Goal: Task Accomplishment & Management: Use online tool/utility

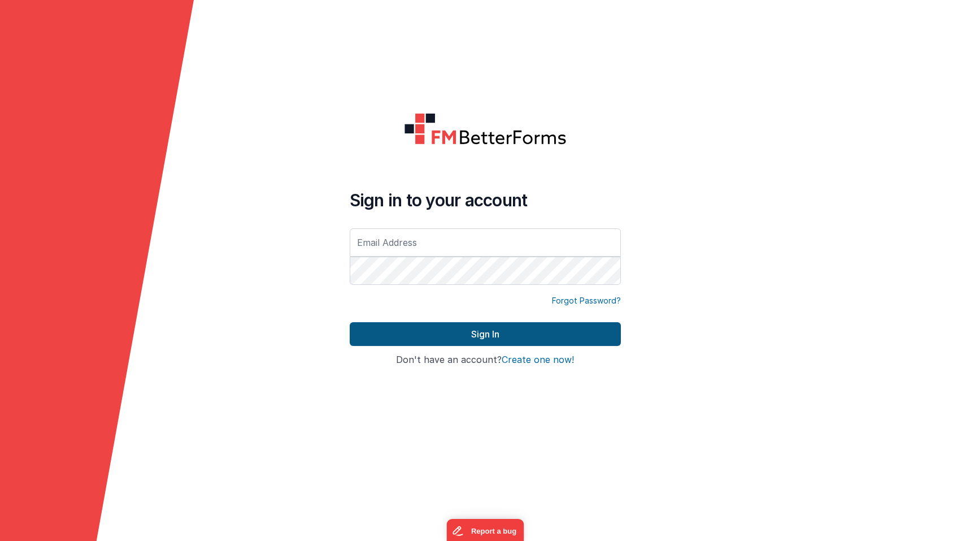
type input "[EMAIL_ADDRESS][DOMAIN_NAME]"
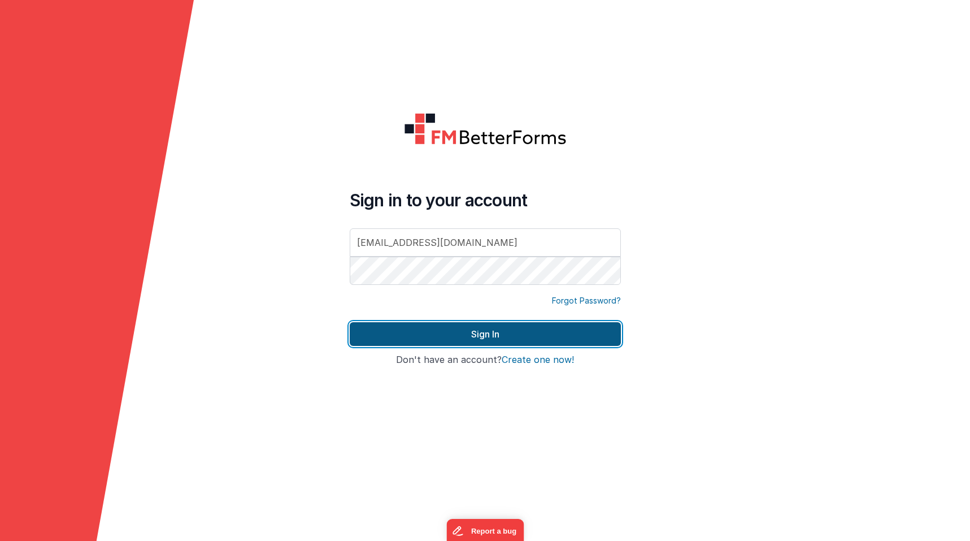
click at [488, 339] on button "Sign In" at bounding box center [485, 334] width 271 height 24
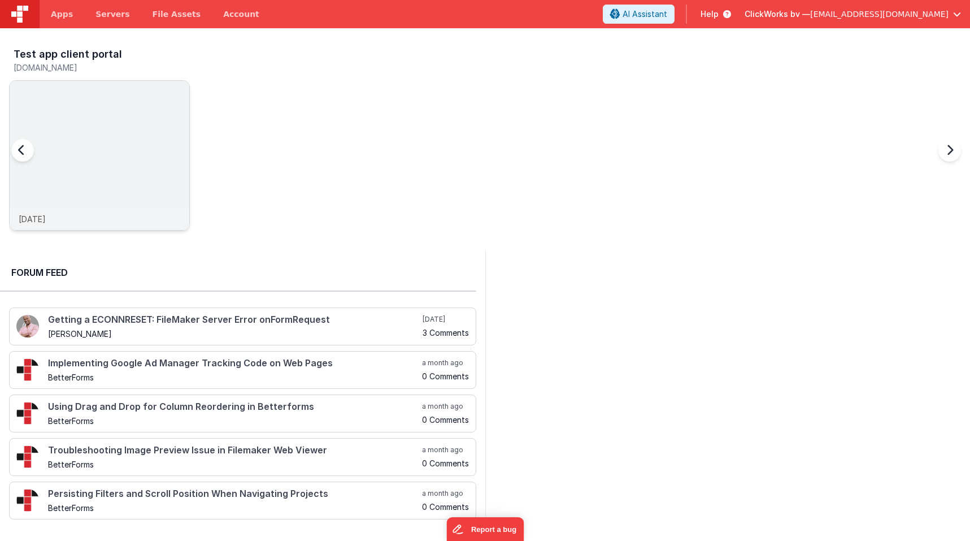
click at [108, 164] on img at bounding box center [100, 171] width 180 height 180
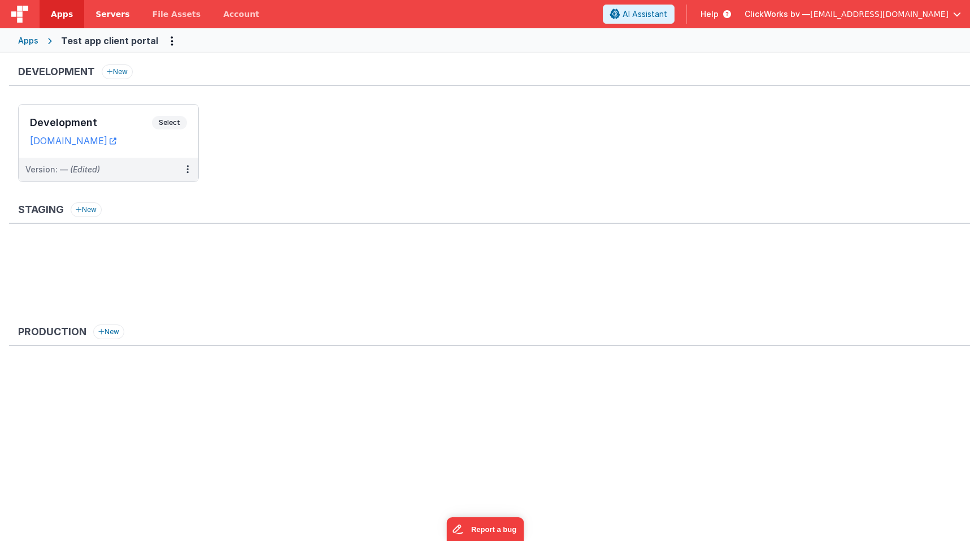
click at [112, 20] on link "Servers" at bounding box center [112, 14] width 57 height 28
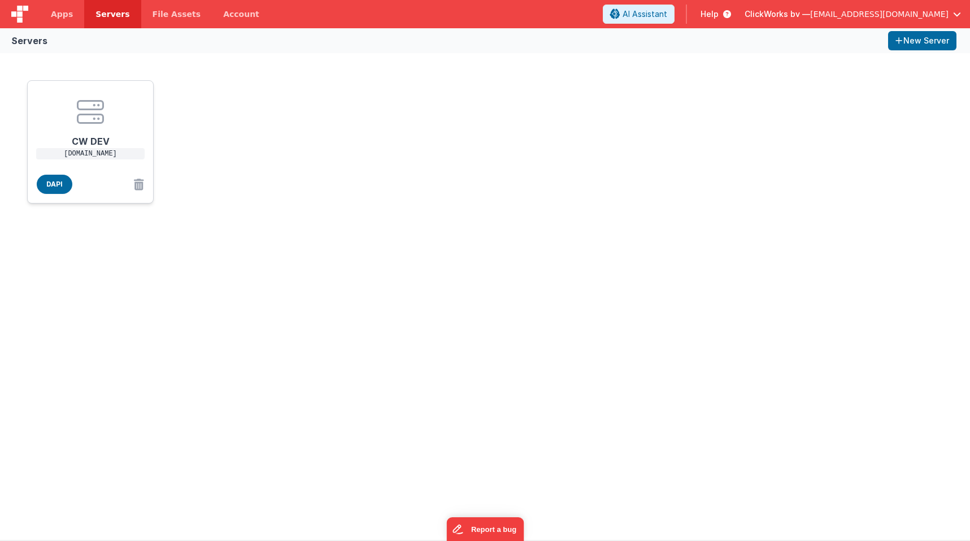
click at [92, 118] on icon at bounding box center [90, 111] width 27 height 27
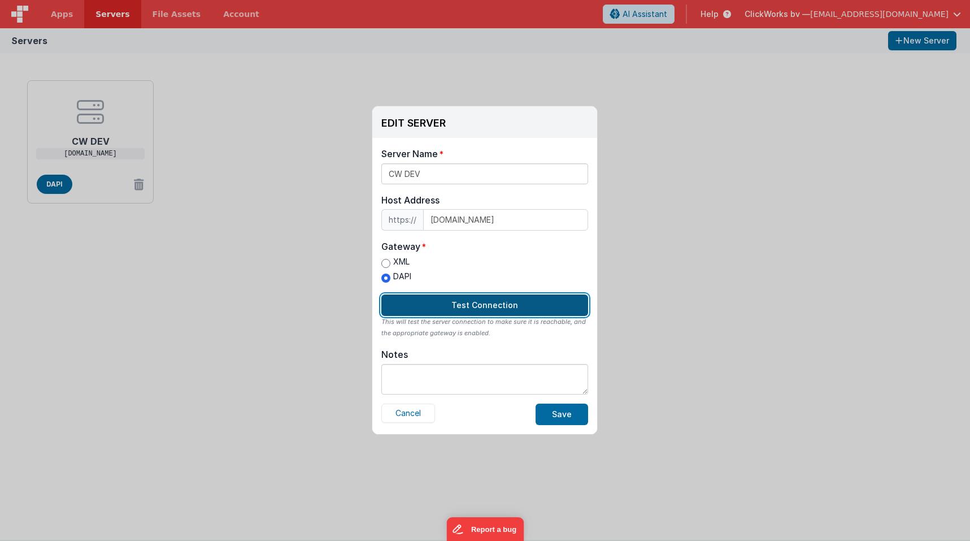
click at [493, 302] on button "Test Connection" at bounding box center [484, 304] width 207 height 21
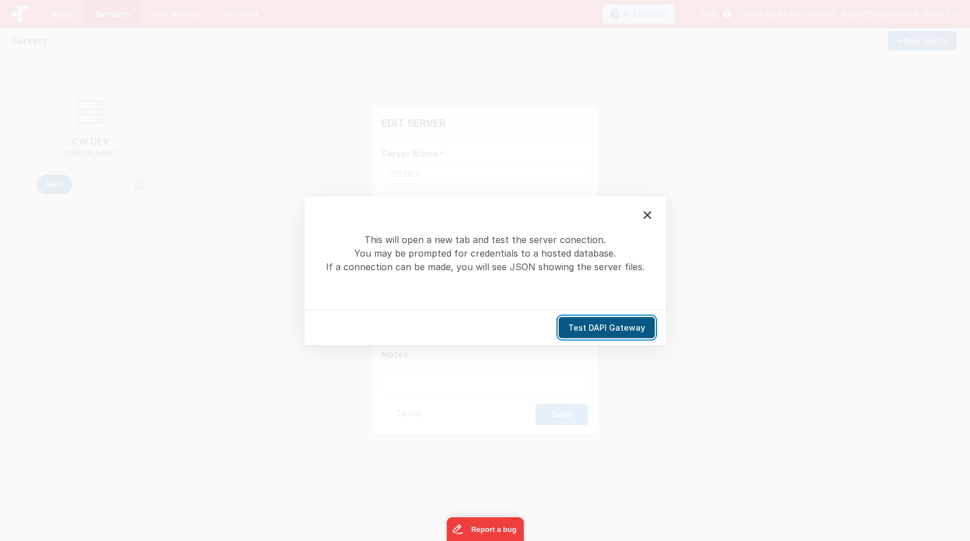
click at [596, 328] on button "Test DAPI Gateway" at bounding box center [607, 326] width 96 height 21
click at [652, 216] on icon at bounding box center [648, 215] width 14 height 14
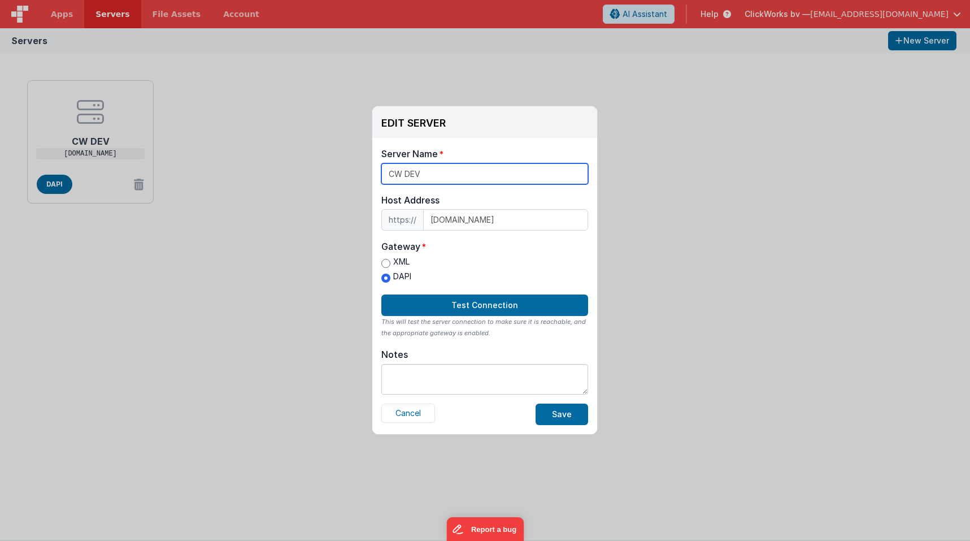
click at [458, 171] on input "CW DEV" at bounding box center [484, 173] width 207 height 21
click at [548, 224] on input "[DOMAIN_NAME]" at bounding box center [505, 219] width 165 height 21
click at [385, 264] on input "XML" at bounding box center [385, 263] width 9 height 9
radio input "true"
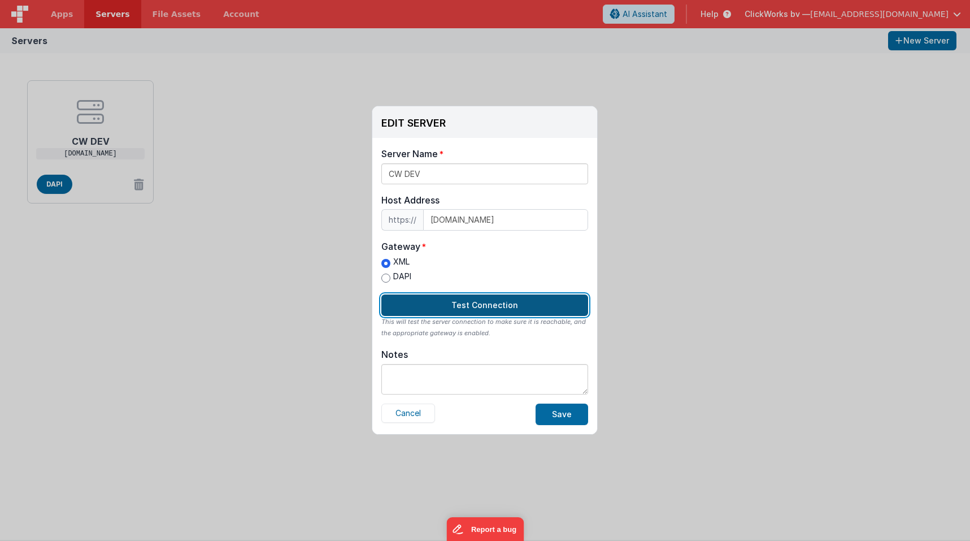
click at [472, 303] on button "Test Connection" at bounding box center [484, 304] width 207 height 21
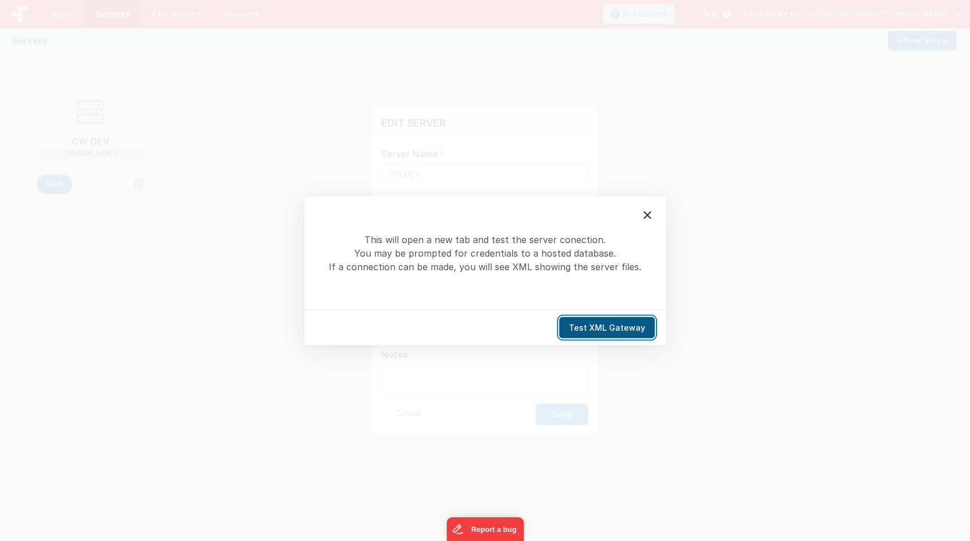
click at [598, 329] on button "Test XML Gateway" at bounding box center [606, 326] width 95 height 21
click at [652, 209] on icon at bounding box center [648, 215] width 14 height 14
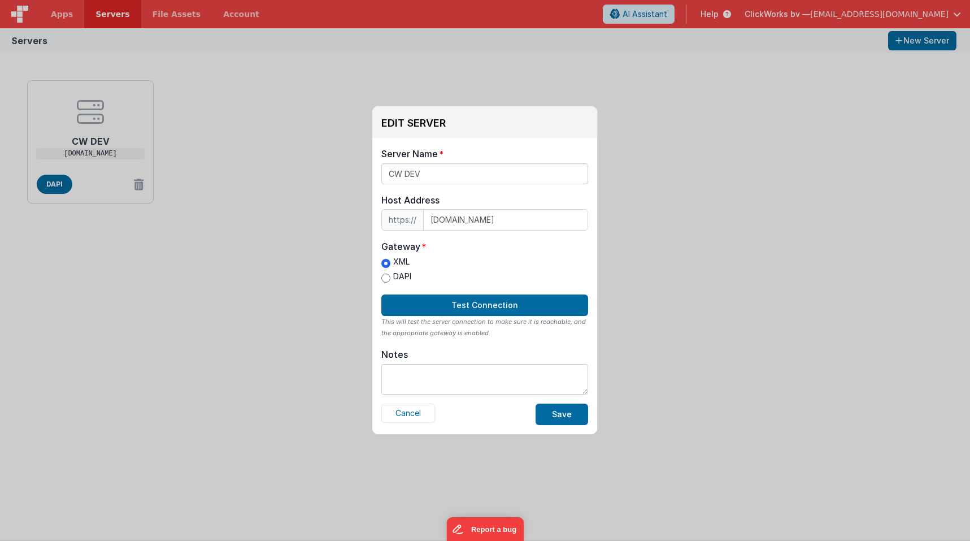
click at [399, 279] on label "DAPI" at bounding box center [396, 277] width 30 height 12
click at [390, 279] on input "DAPI" at bounding box center [385, 277] width 9 height 9
radio input "true"
click at [505, 273] on div "XML DAPI" at bounding box center [484, 270] width 207 height 29
click at [555, 411] on button "Save" at bounding box center [562, 413] width 53 height 21
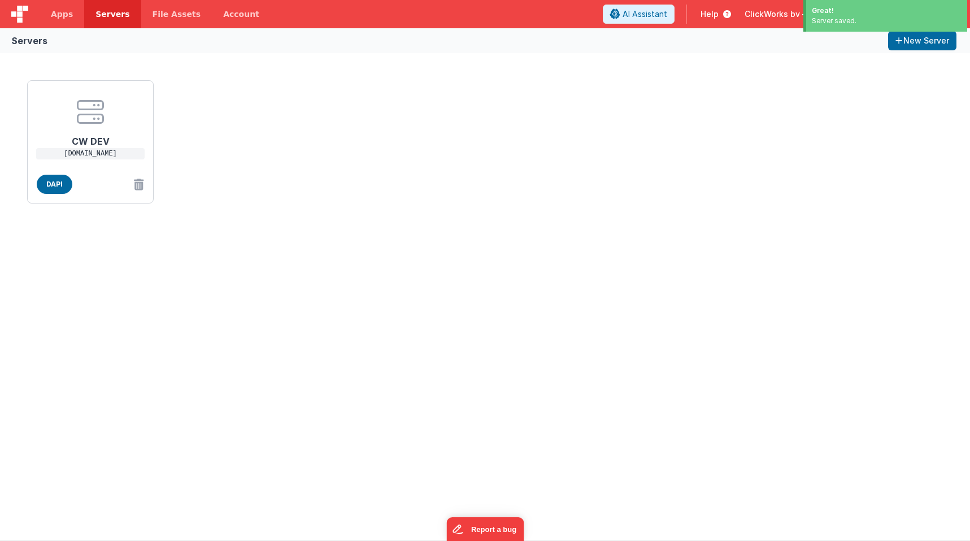
click at [280, 277] on div "CW DEV [DOMAIN_NAME] DAPI" at bounding box center [485, 296] width 970 height 487
click at [162, 17] on span "File Assets" at bounding box center [177, 13] width 49 height 11
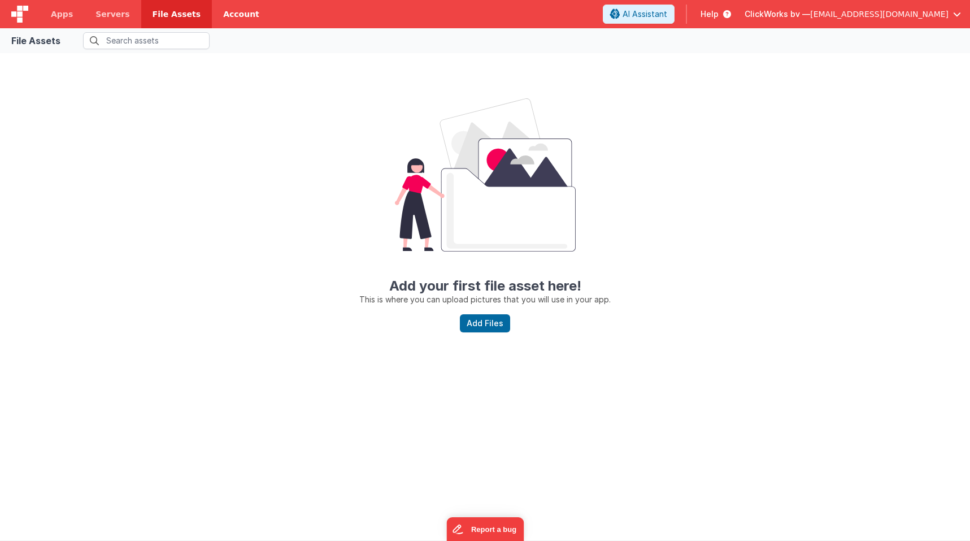
click at [220, 7] on link "Account" at bounding box center [241, 14] width 59 height 28
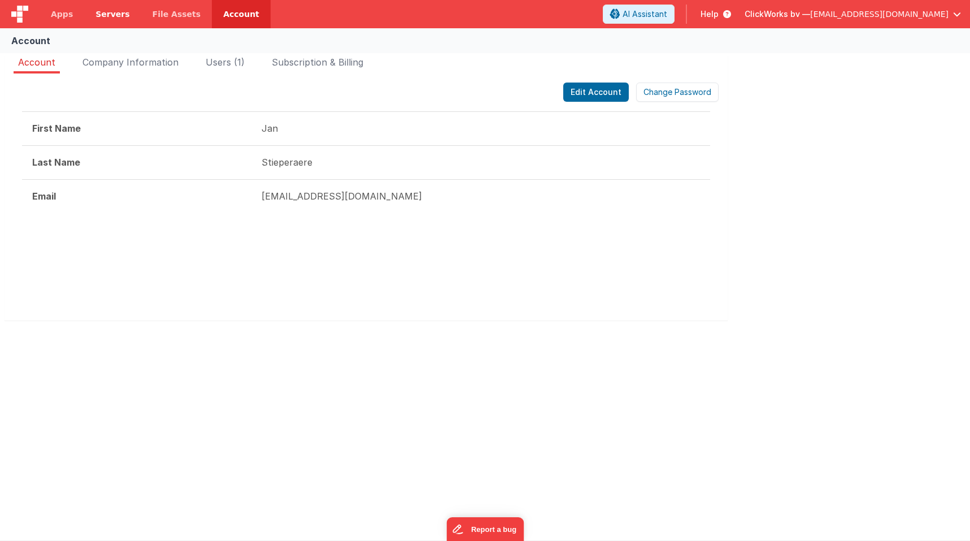
click at [118, 11] on span "Servers" at bounding box center [112, 13] width 34 height 11
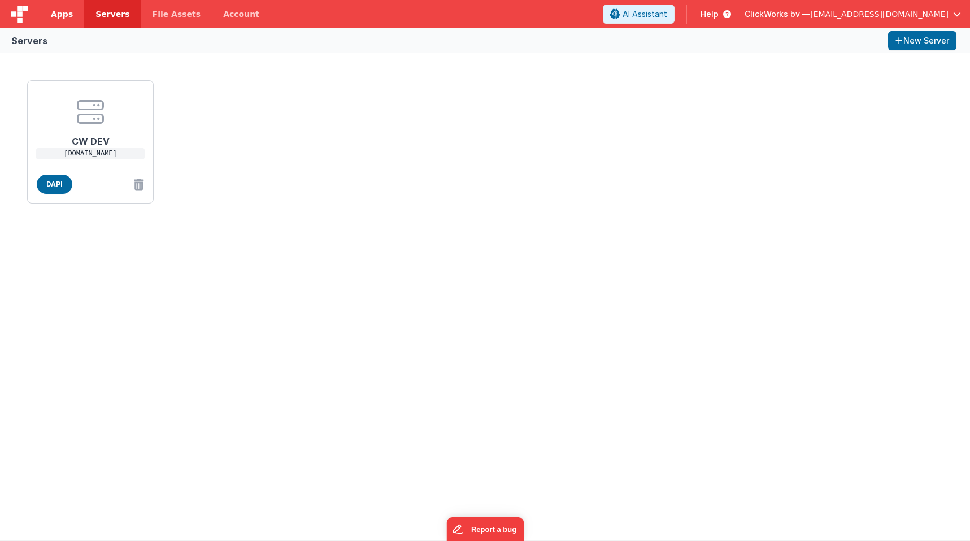
click at [54, 15] on span "Apps" at bounding box center [62, 13] width 22 height 11
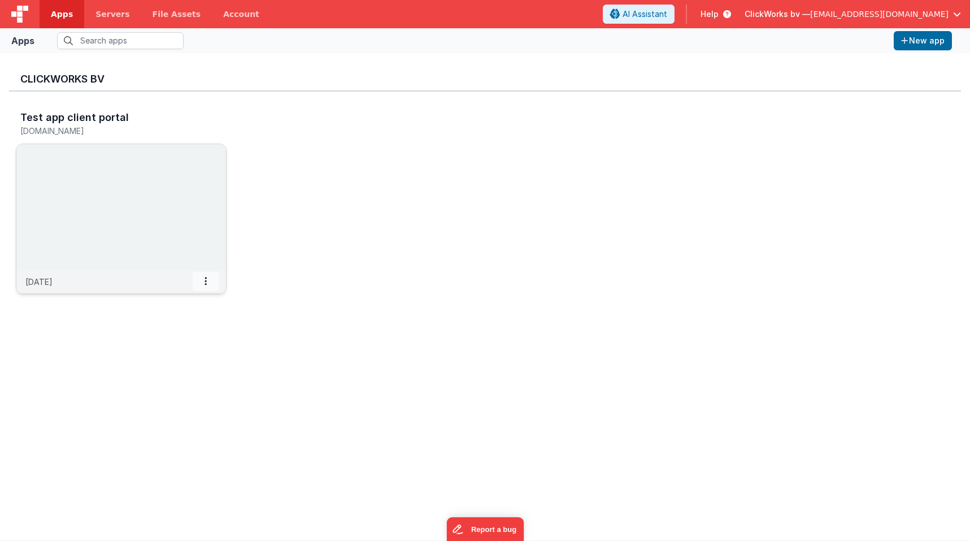
click at [206, 281] on icon at bounding box center [206, 281] width 2 height 1
click at [190, 299] on span "Settings" at bounding box center [177, 301] width 32 height 10
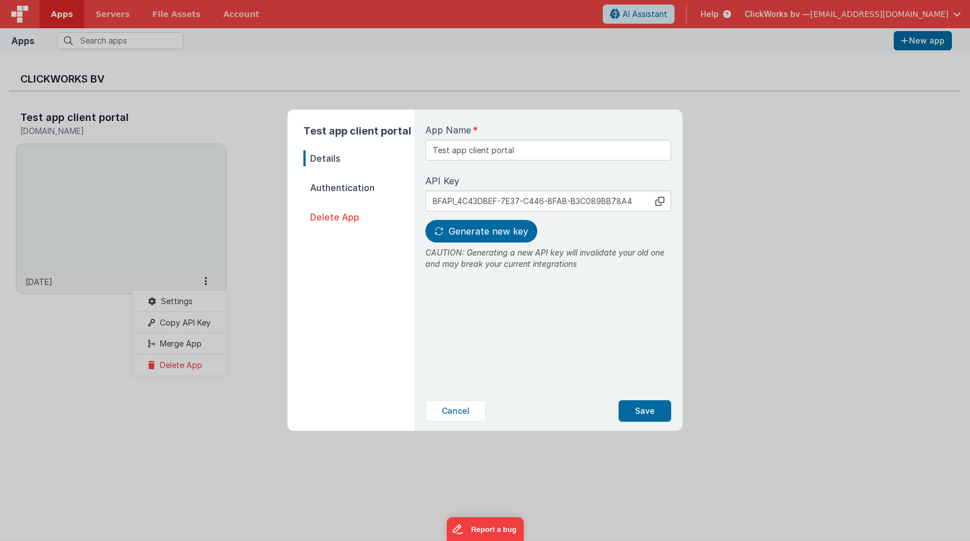
click at [328, 187] on span "Authentication" at bounding box center [358, 188] width 111 height 16
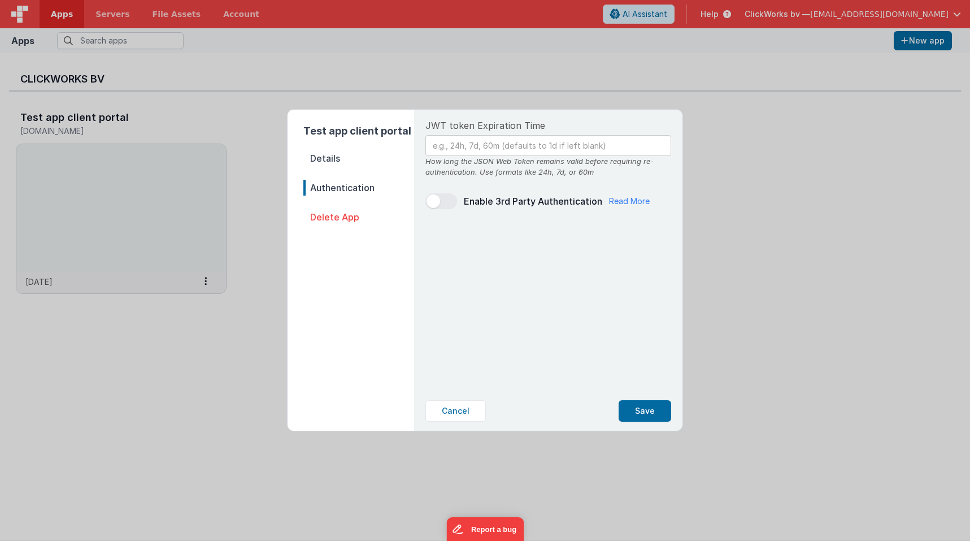
click at [328, 216] on span "Delete App" at bounding box center [358, 217] width 111 height 16
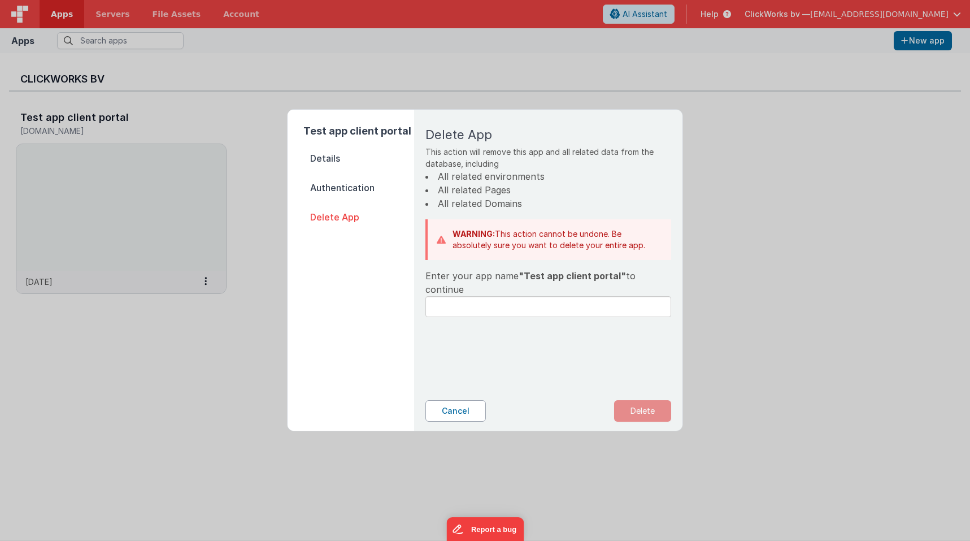
click at [463, 413] on button "Cancel" at bounding box center [455, 410] width 60 height 21
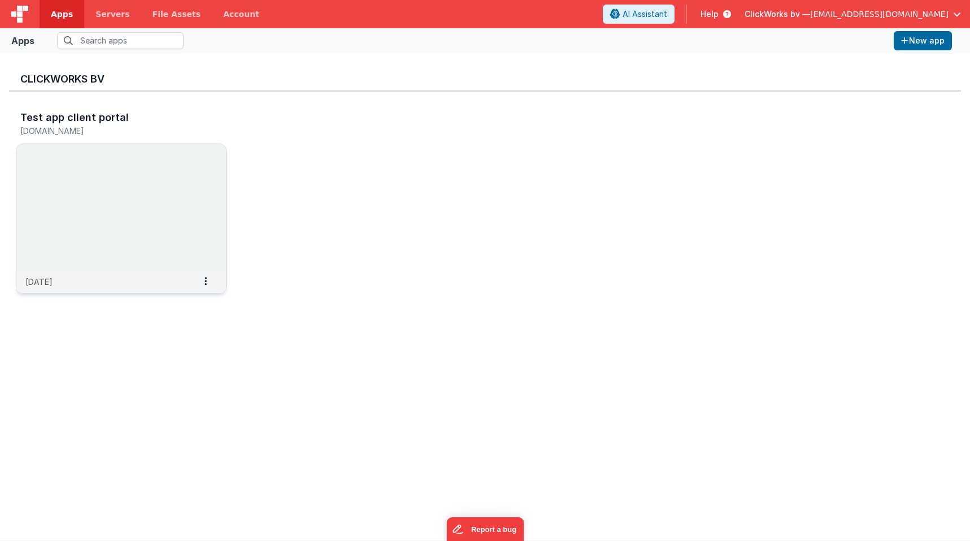
click at [93, 202] on img at bounding box center [121, 207] width 210 height 127
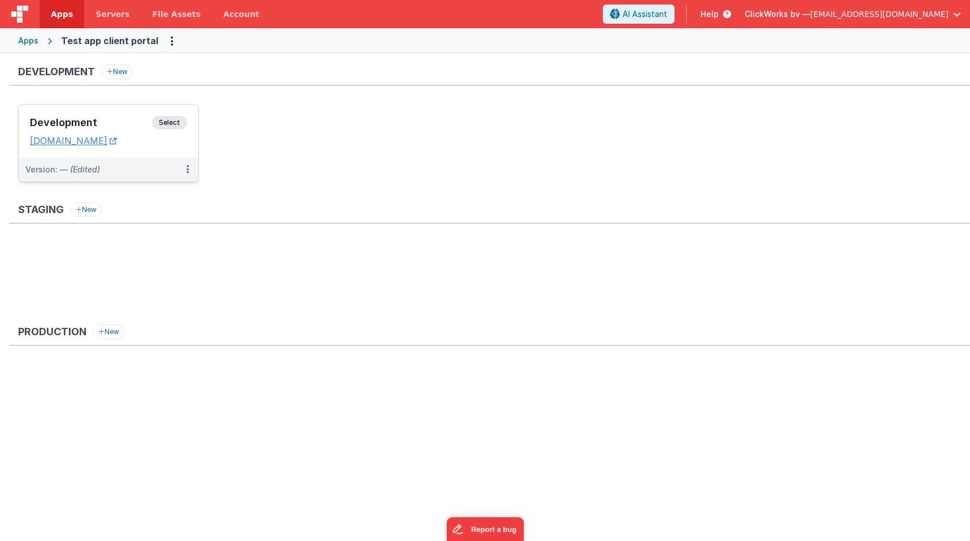
click at [79, 124] on h3 "Development" at bounding box center [91, 122] width 122 height 11
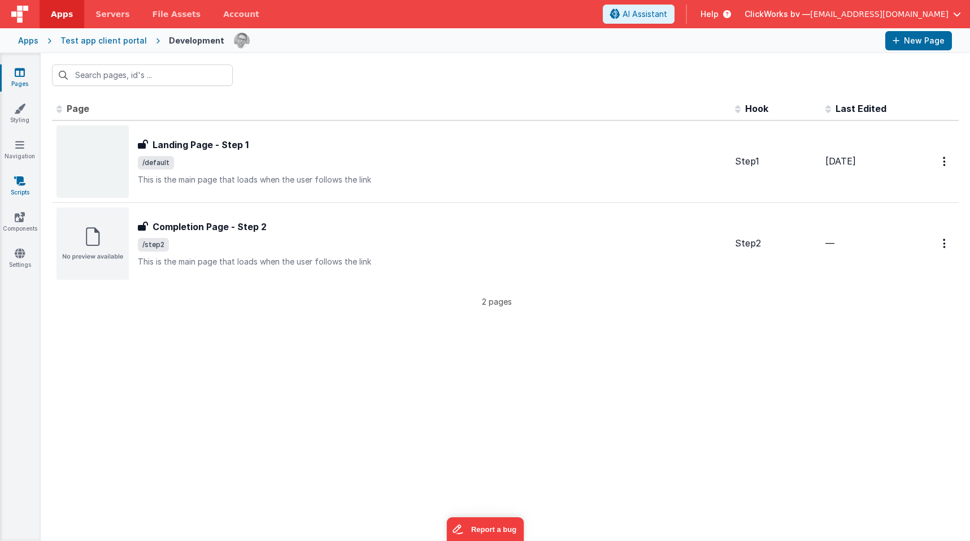
click at [20, 188] on link "Scripts" at bounding box center [19, 186] width 41 height 23
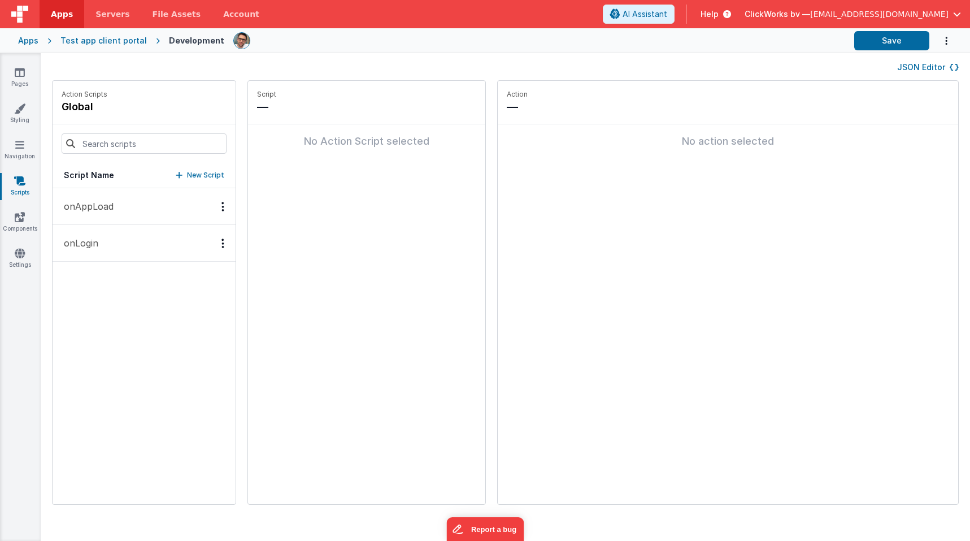
click at [112, 201] on p "onAppLoad" at bounding box center [85, 206] width 57 height 14
click at [85, 245] on p "onLogin" at bounding box center [77, 243] width 41 height 14
click at [125, 207] on button "onAppLoad" at bounding box center [144, 206] width 183 height 37
click at [282, 147] on p "Add action" at bounding box center [303, 151] width 42 height 14
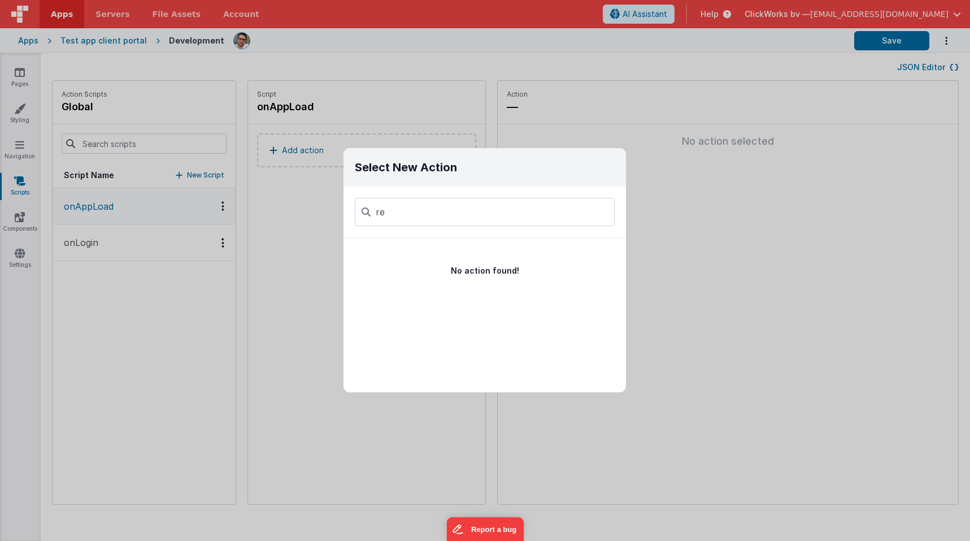
type input "r"
type input "c"
type input "script"
click at [534, 288] on button "Run Named Action Script" at bounding box center [469, 293] width 251 height 36
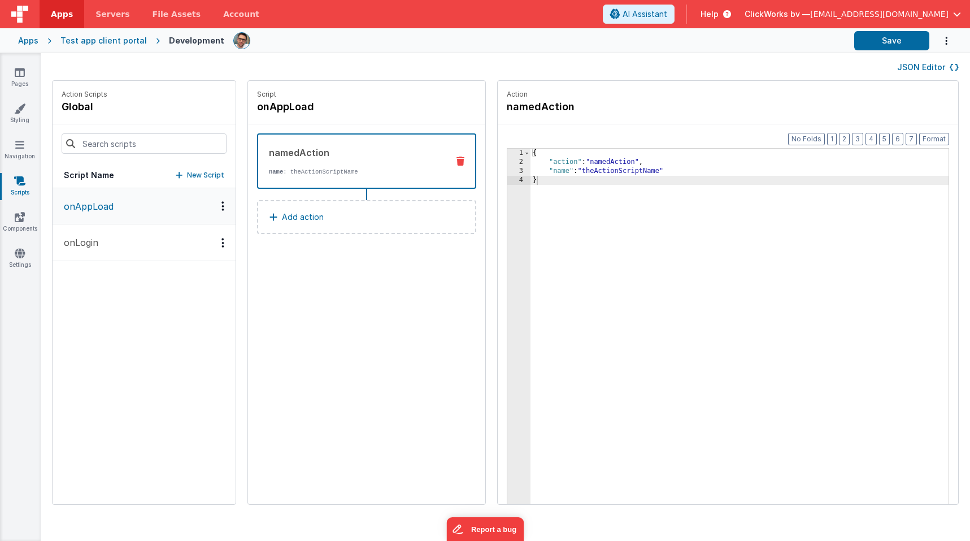
click at [457, 161] on icon at bounding box center [461, 161] width 8 height 9
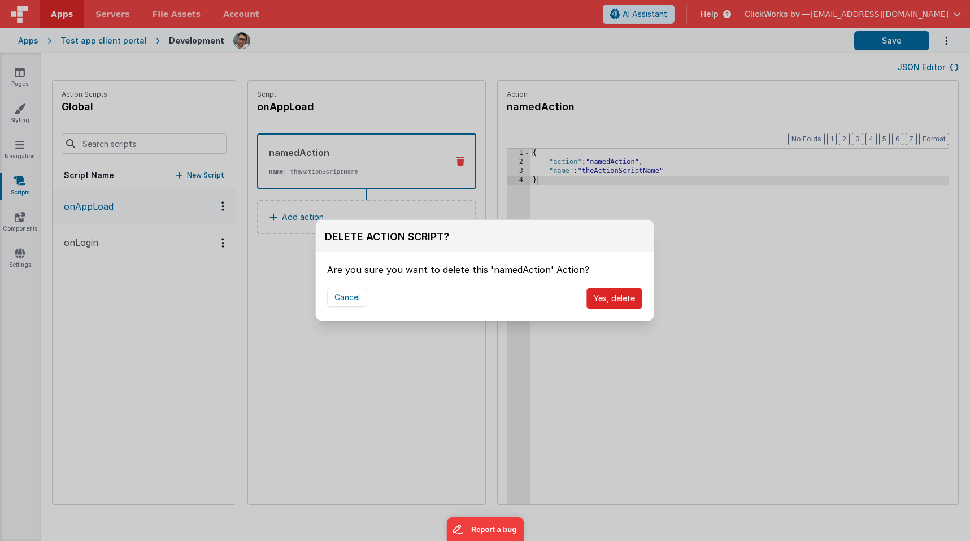
click at [612, 297] on button "Yes, delete" at bounding box center [615, 298] width 56 height 21
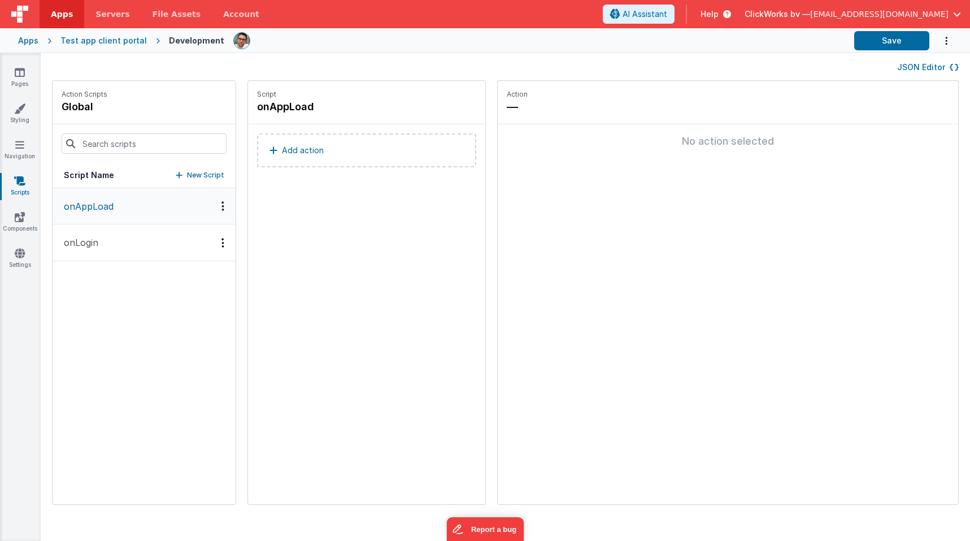
click at [369, 279] on div "Script onAppLoad Add action" at bounding box center [366, 292] width 237 height 423
click at [12, 217] on link "Components" at bounding box center [19, 222] width 41 height 23
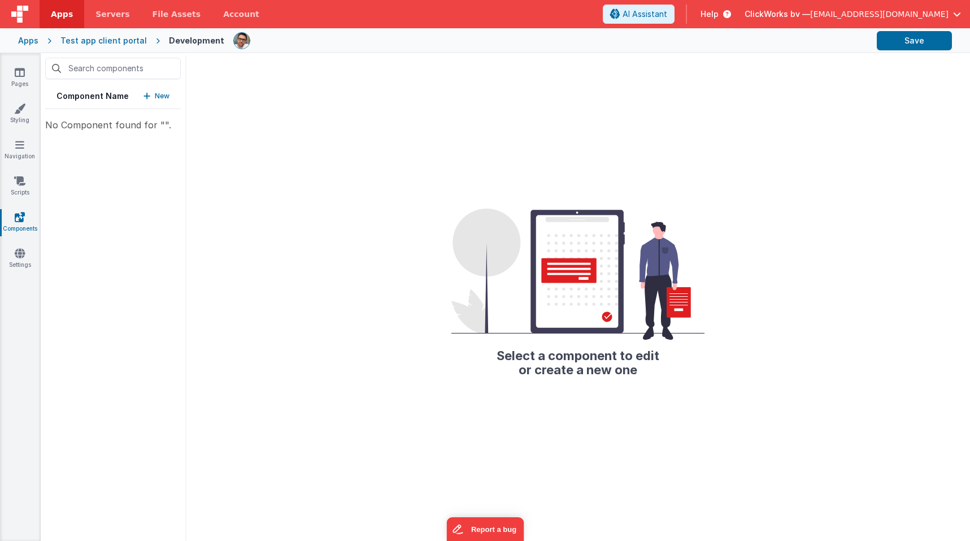
click at [75, 130] on div "No Component found for ""." at bounding box center [113, 125] width 136 height 14
click at [24, 260] on link "Settings" at bounding box center [19, 259] width 41 height 23
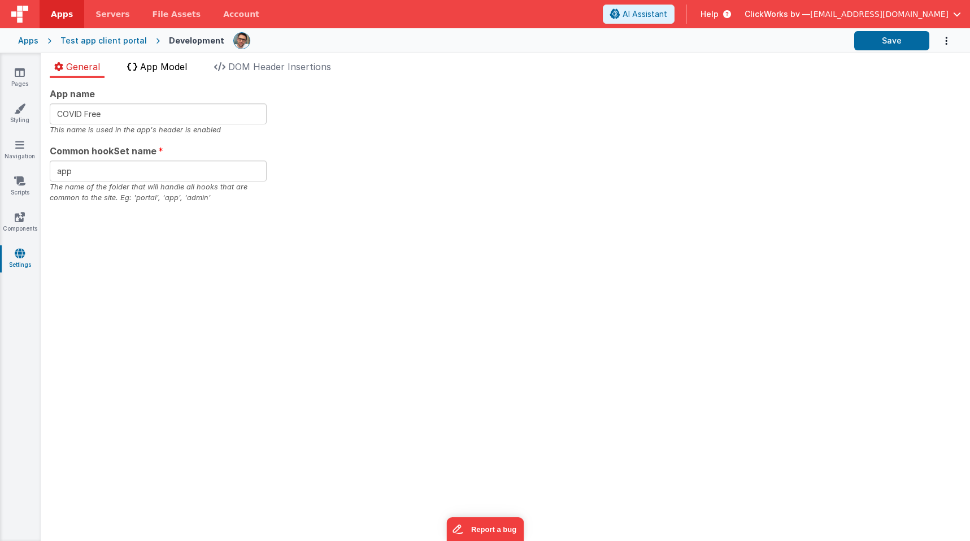
click at [163, 64] on span "App Model" at bounding box center [163, 66] width 47 height 11
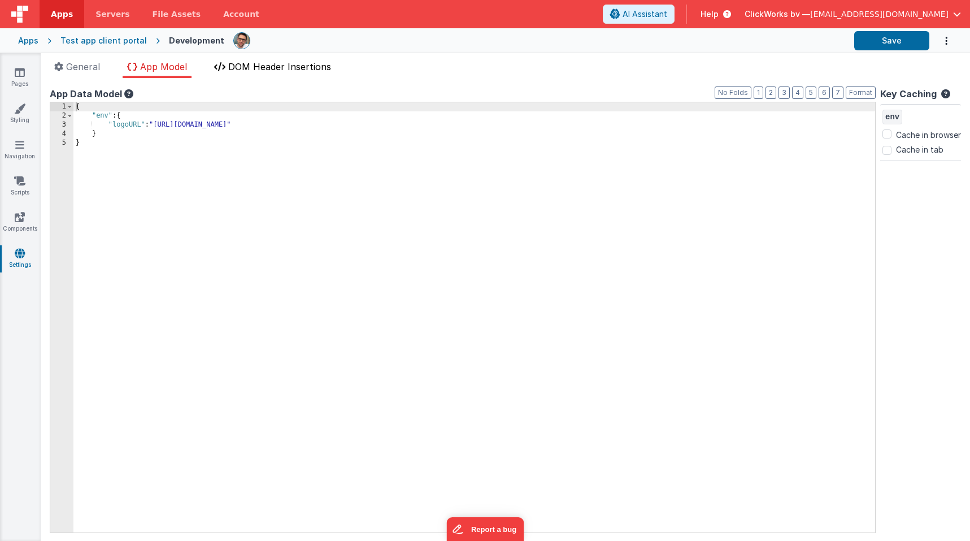
click at [254, 65] on span "DOM Header Insertions" at bounding box center [279, 66] width 103 height 11
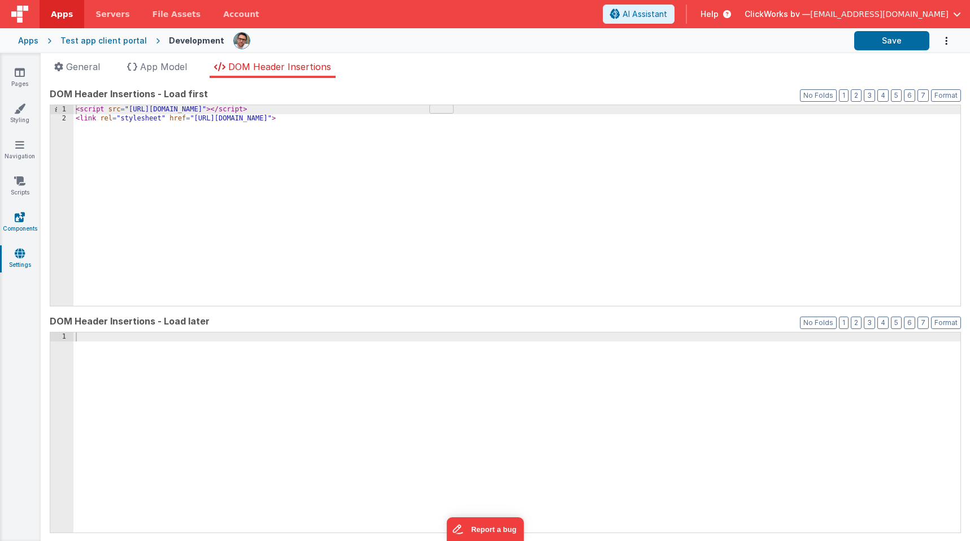
click at [16, 215] on icon at bounding box center [20, 216] width 10 height 11
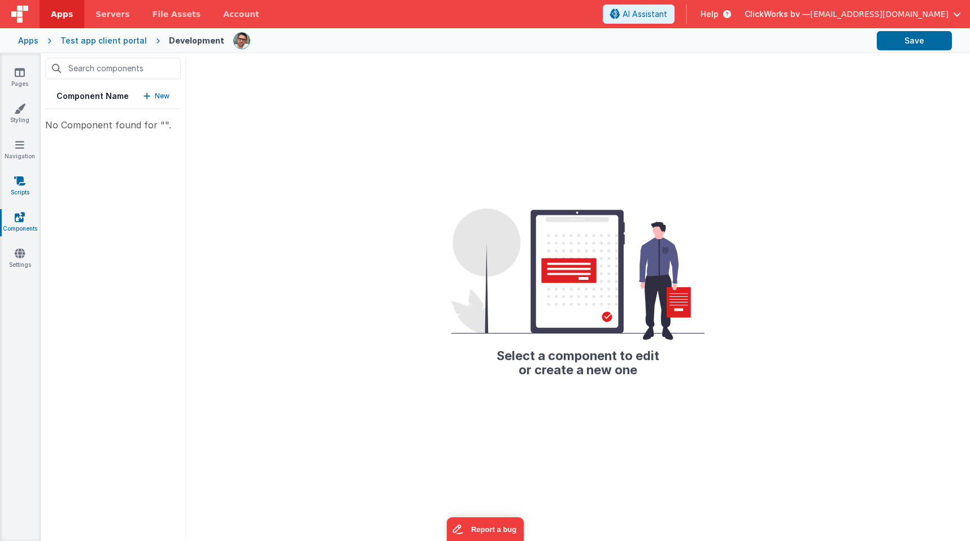
click at [23, 181] on icon at bounding box center [19, 180] width 11 height 11
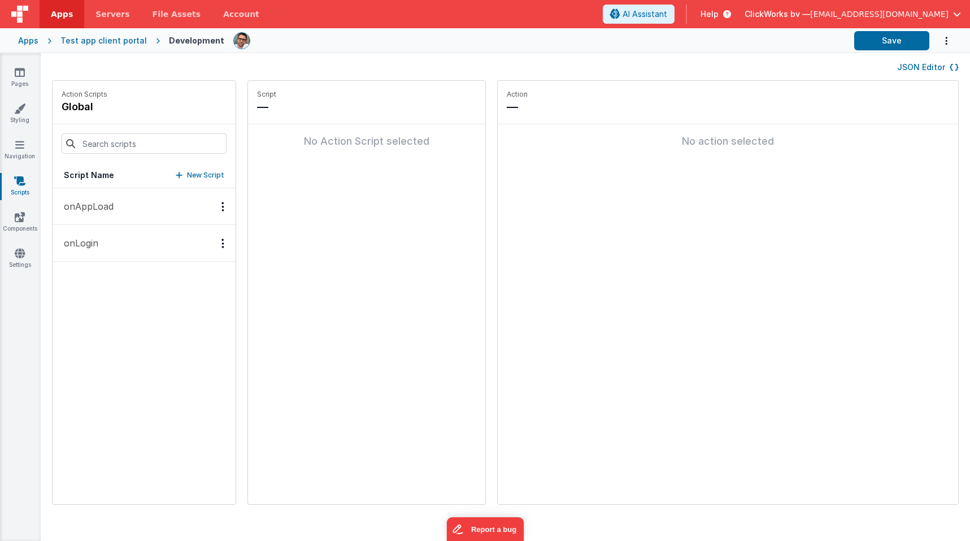
click at [32, 40] on div "Apps" at bounding box center [28, 40] width 20 height 11
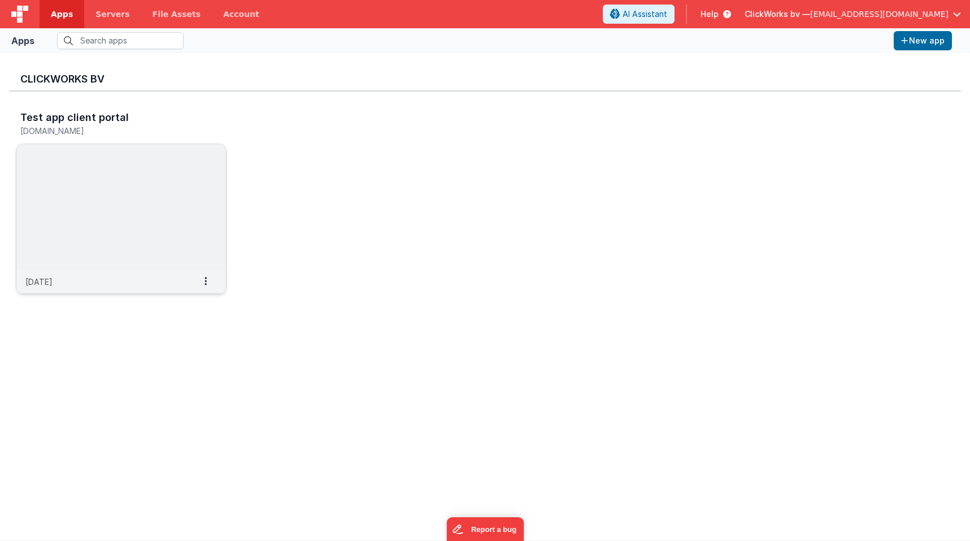
click at [38, 129] on h5 "[DOMAIN_NAME]" at bounding box center [109, 131] width 178 height 8
